Goal: Task Accomplishment & Management: Manage account settings

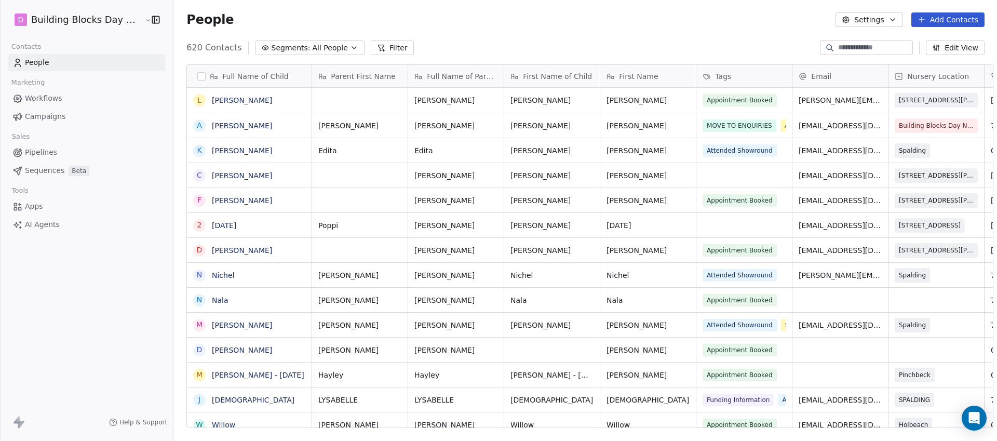
scroll to position [380, 824]
click at [857, 45] on input at bounding box center [875, 48] width 73 height 10
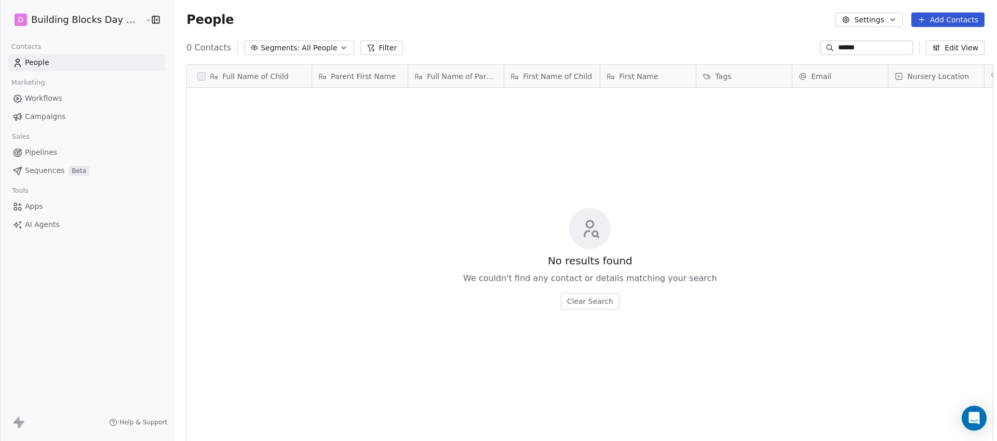
drag, startPoint x: 868, startPoint y: 50, endPoint x: 790, endPoint y: 45, distance: 78.1
click at [791, 46] on div "0 Contacts Segments: All People Filter ****** Edit View" at bounding box center [585, 47] width 823 height 17
type input "********"
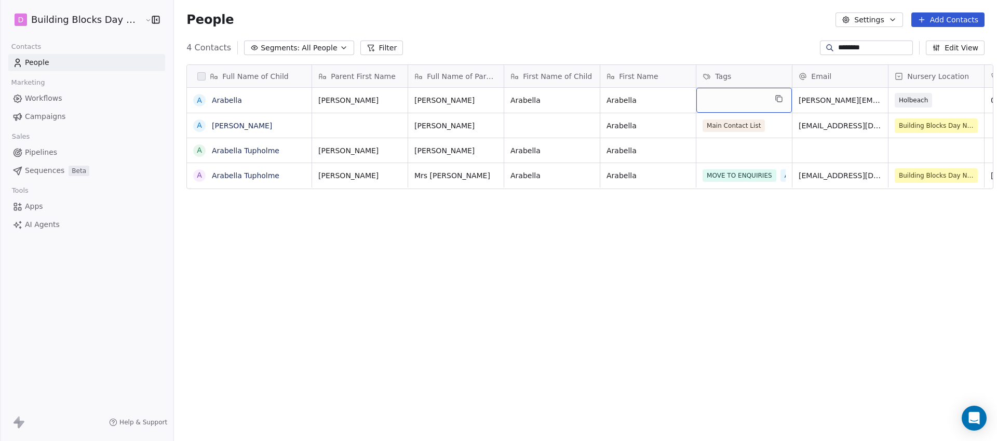
click at [728, 103] on div "grid" at bounding box center [745, 100] width 96 height 25
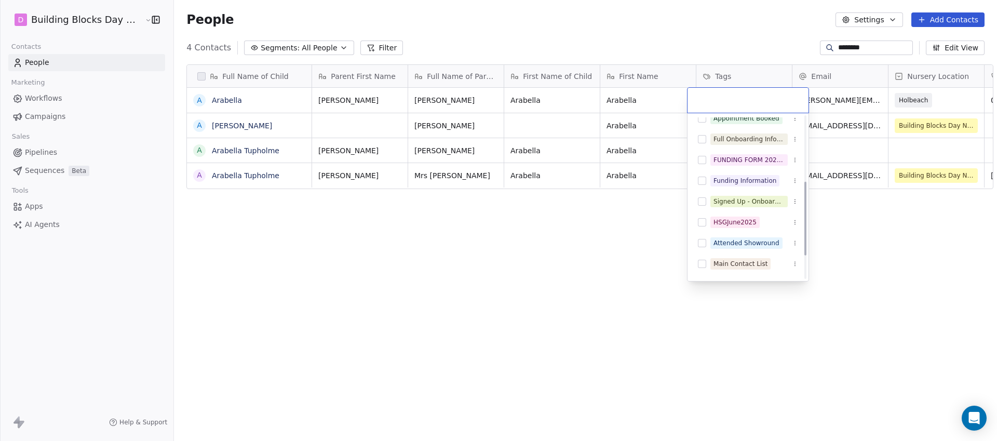
scroll to position [177, 0]
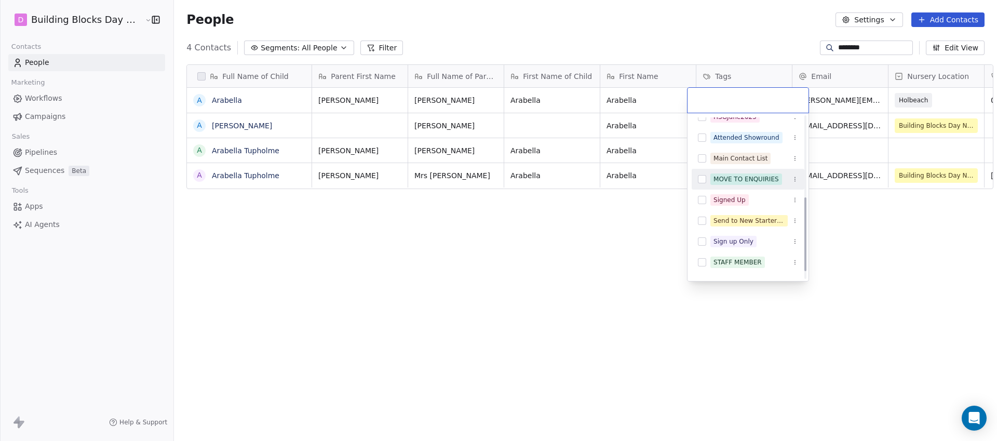
click at [699, 180] on button "Suggestions" at bounding box center [702, 179] width 8 height 8
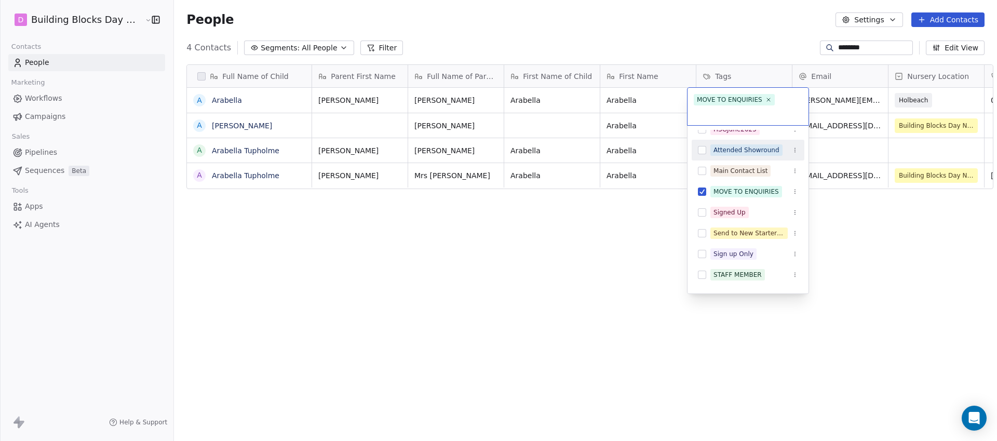
click at [708, 23] on html "D Building Blocks Day Nurseries Contacts People Marketing Workflows Campaigns S…" at bounding box center [498, 220] width 997 height 441
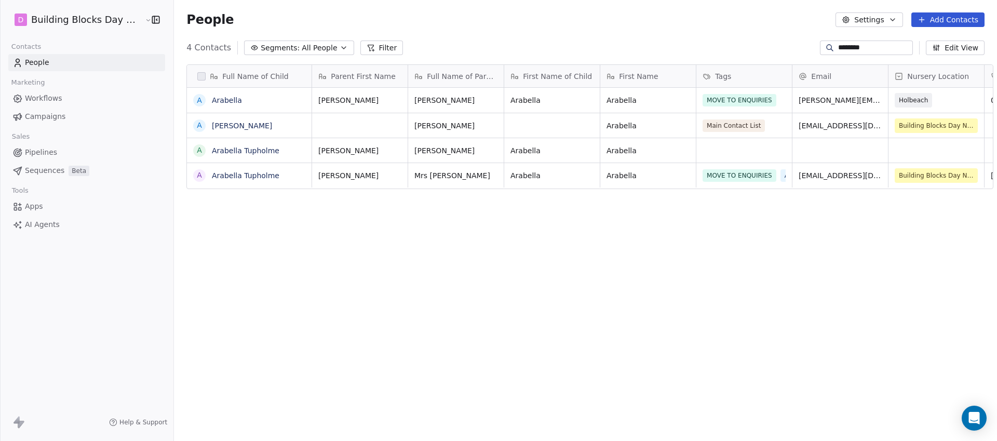
click at [52, 150] on span "Pipelines" at bounding box center [41, 152] width 32 height 11
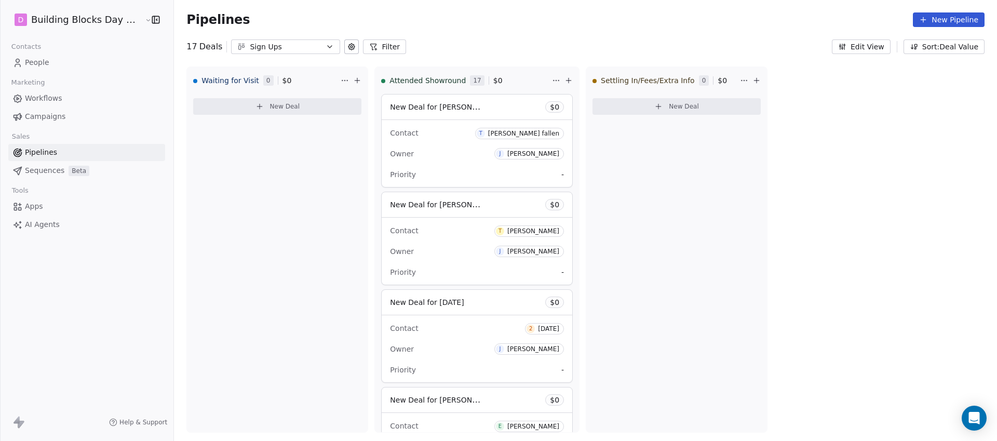
click at [272, 42] on div "Sign Ups" at bounding box center [286, 47] width 72 height 11
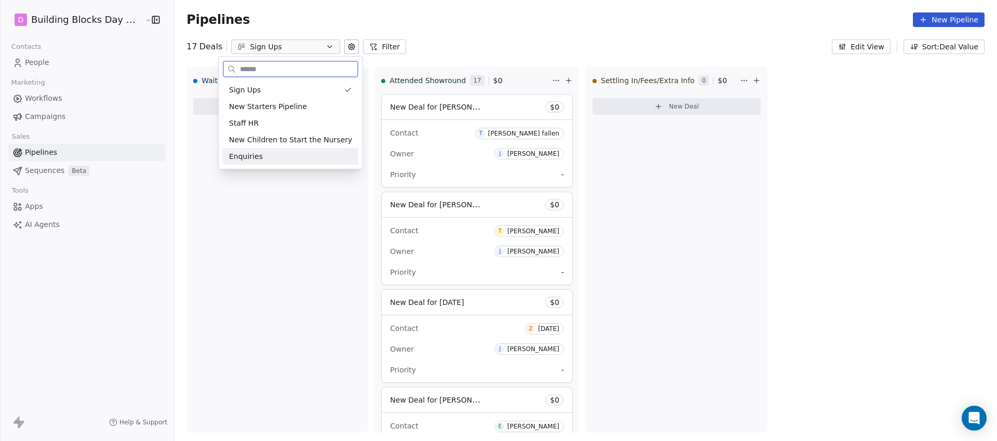
click at [264, 155] on div "Enquiries" at bounding box center [290, 156] width 123 height 11
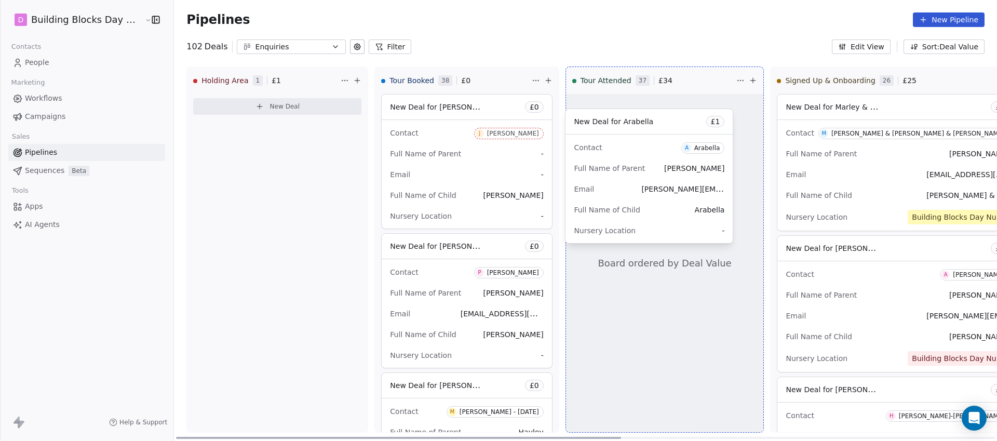
drag, startPoint x: 258, startPoint y: 108, endPoint x: 639, endPoint y: 123, distance: 381.1
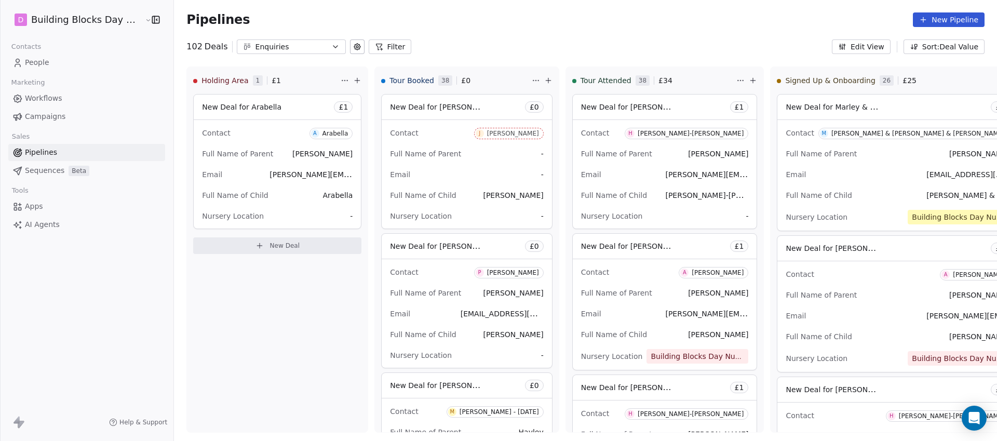
click at [59, 65] on link "People" at bounding box center [86, 62] width 157 height 17
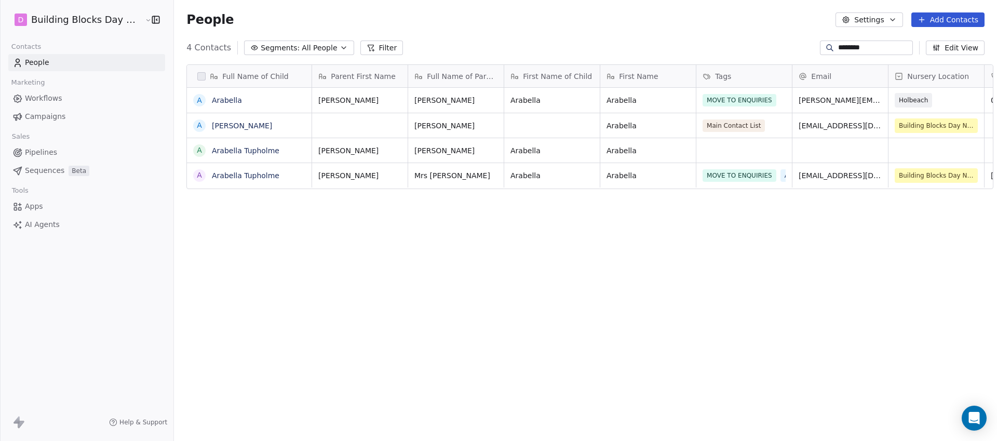
scroll to position [380, 824]
click at [224, 104] on link "Arabella" at bounding box center [227, 100] width 30 height 8
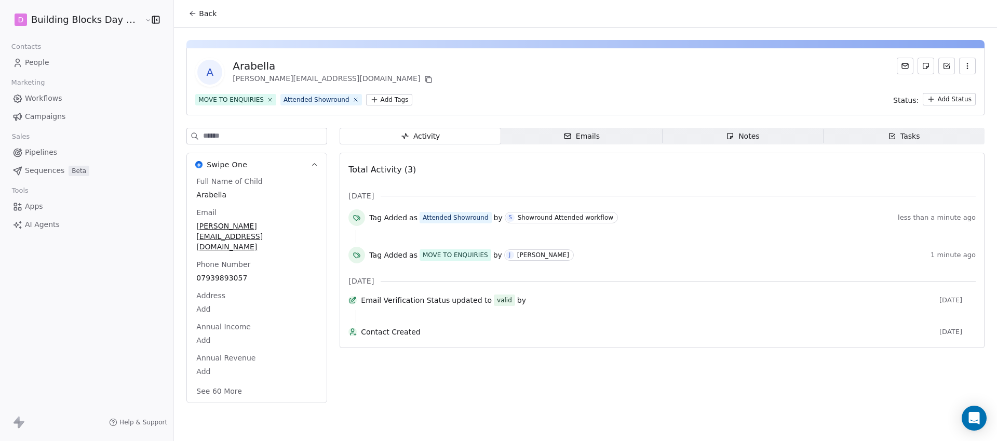
click at [199, 10] on span "Back" at bounding box center [208, 13] width 18 height 10
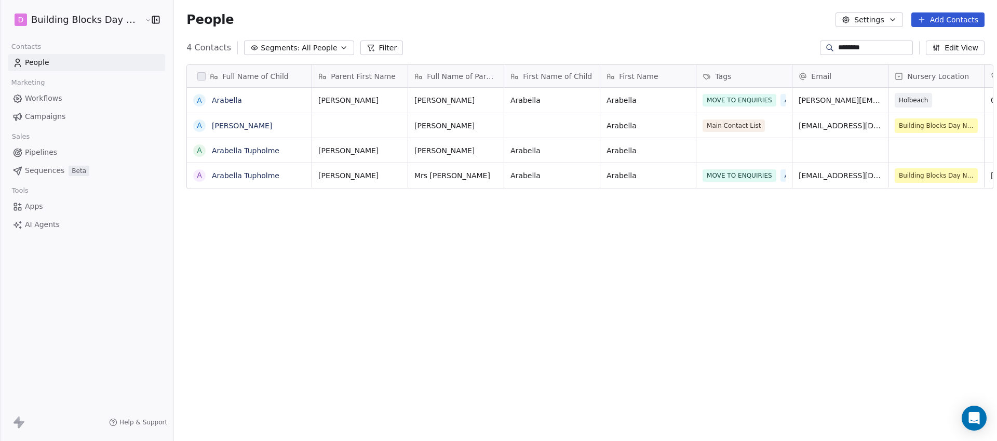
scroll to position [380, 824]
click at [214, 98] on link "Arabella" at bounding box center [227, 100] width 30 height 8
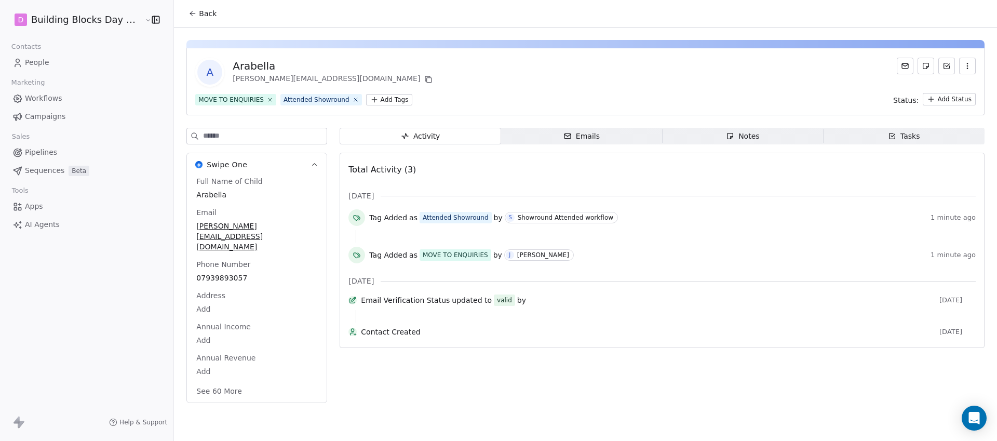
click at [64, 100] on link "Workflows" at bounding box center [86, 98] width 157 height 17
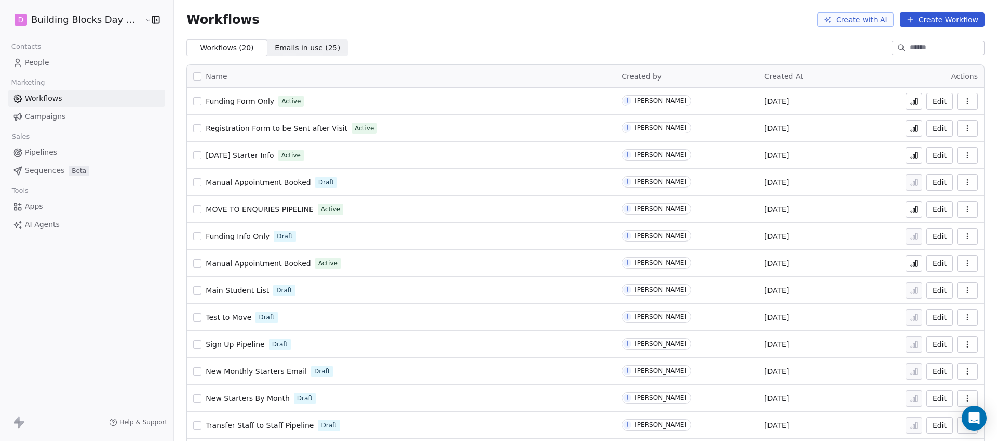
click at [273, 129] on span "Registration Form to be Sent after Visit" at bounding box center [277, 128] width 142 height 8
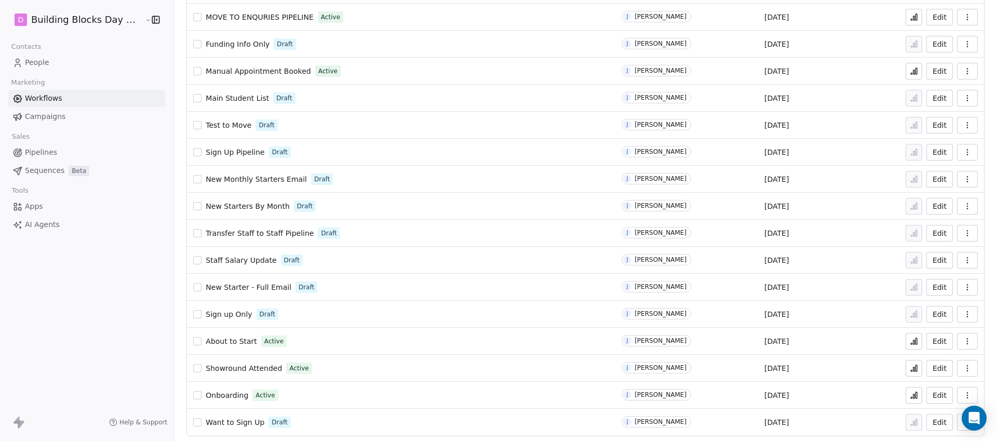
scroll to position [196, 0]
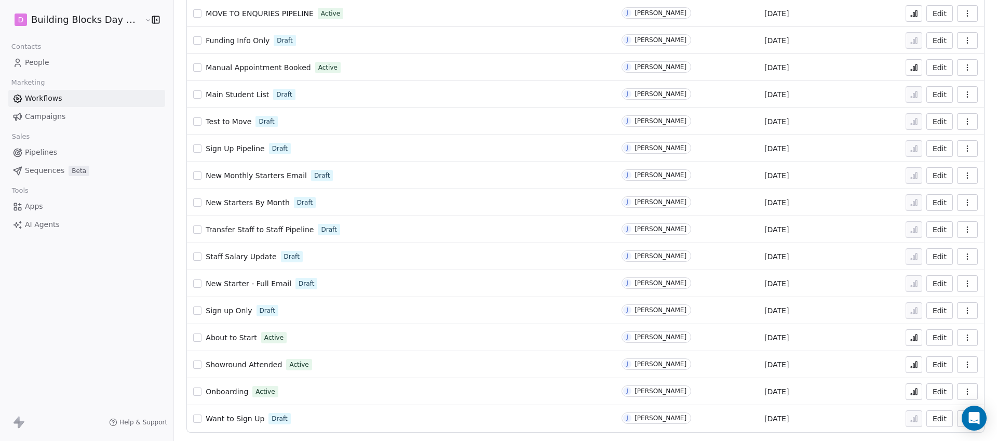
click at [254, 367] on span "Showround Attended" at bounding box center [244, 365] width 76 height 8
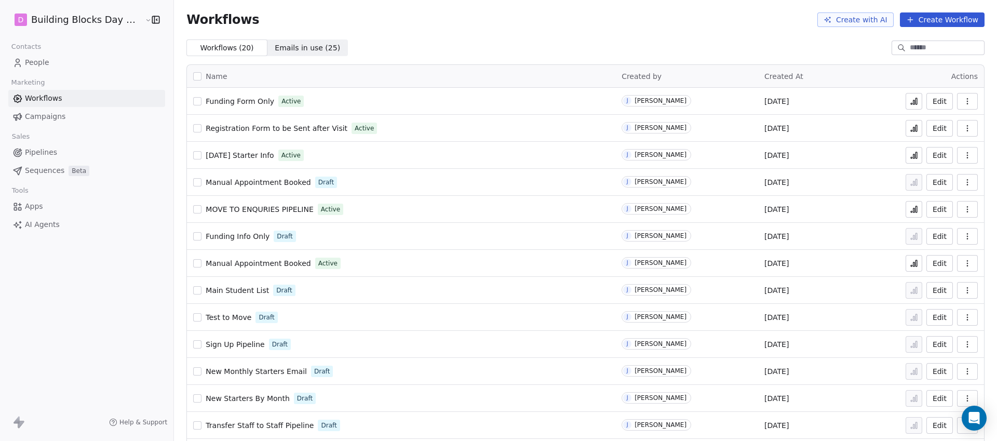
click at [41, 57] on span "People" at bounding box center [37, 62] width 24 height 11
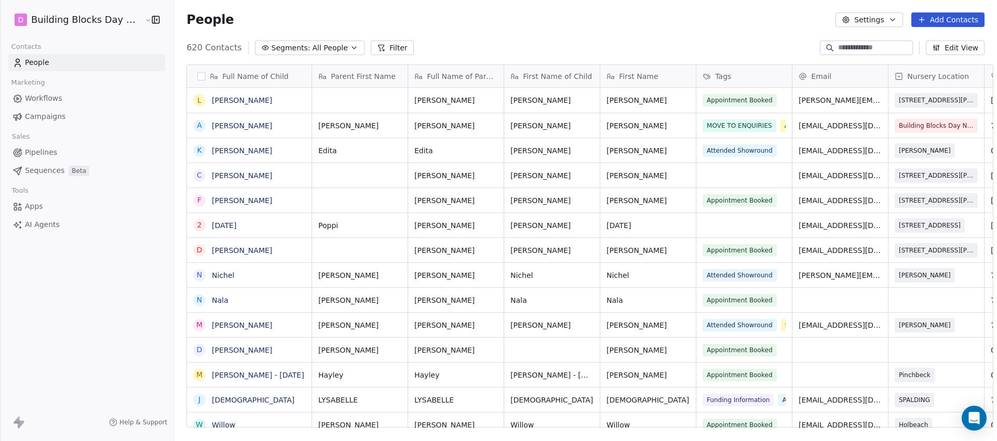
scroll to position [380, 824]
click at [856, 26] on button "Settings" at bounding box center [869, 19] width 67 height 15
click at [854, 49] on div "Contact Properties Tags Import Export" at bounding box center [890, 67] width 92 height 66
click at [796, 43] on html "D Building Blocks Day Nurseries Contacts People Marketing Workflows Campaigns S…" at bounding box center [498, 220] width 997 height 441
click at [850, 49] on input at bounding box center [875, 48] width 73 height 10
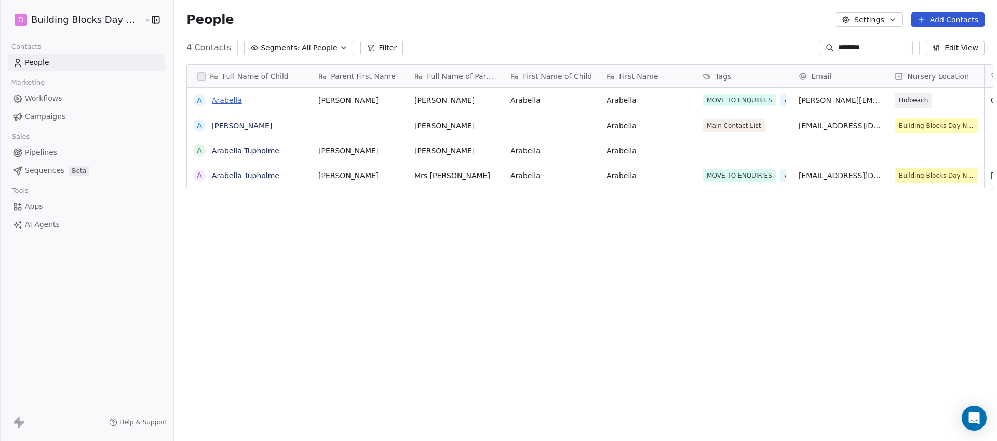
type input "********"
click at [217, 102] on link "Arabella" at bounding box center [227, 100] width 30 height 8
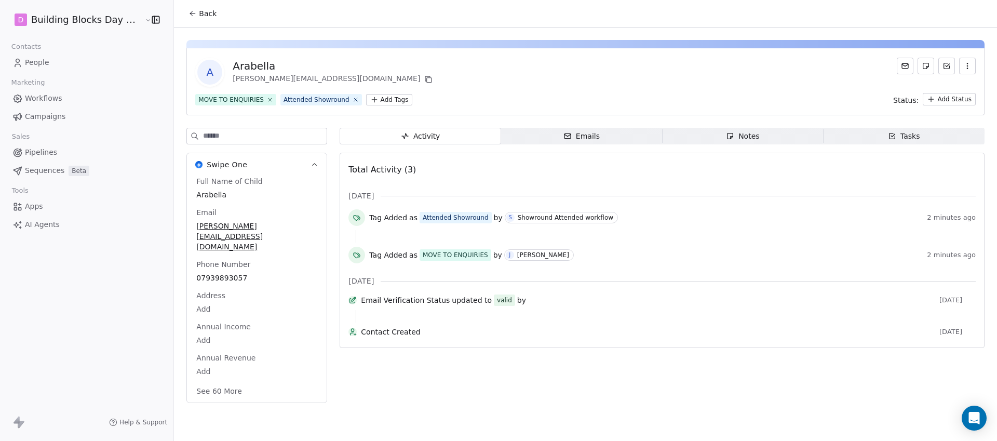
click at [44, 100] on span "Workflows" at bounding box center [43, 98] width 37 height 11
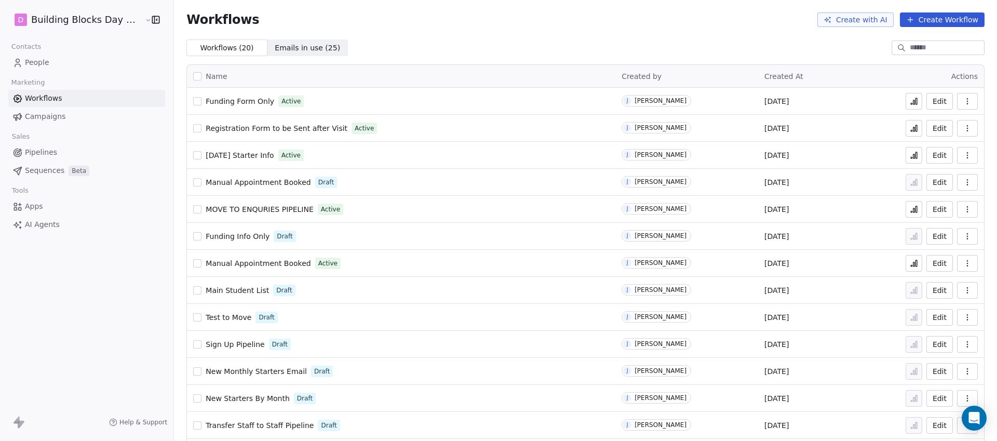
scroll to position [196, 0]
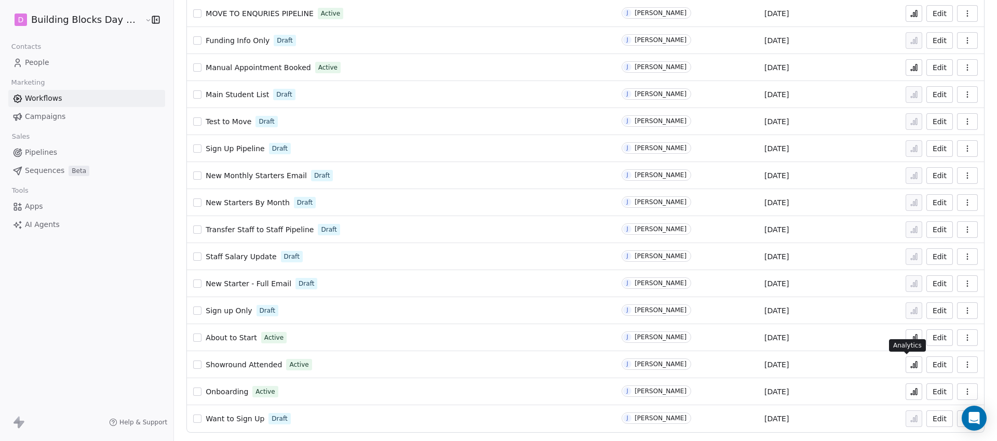
click at [910, 363] on icon at bounding box center [914, 365] width 8 height 8
